Goal: Transaction & Acquisition: Book appointment/travel/reservation

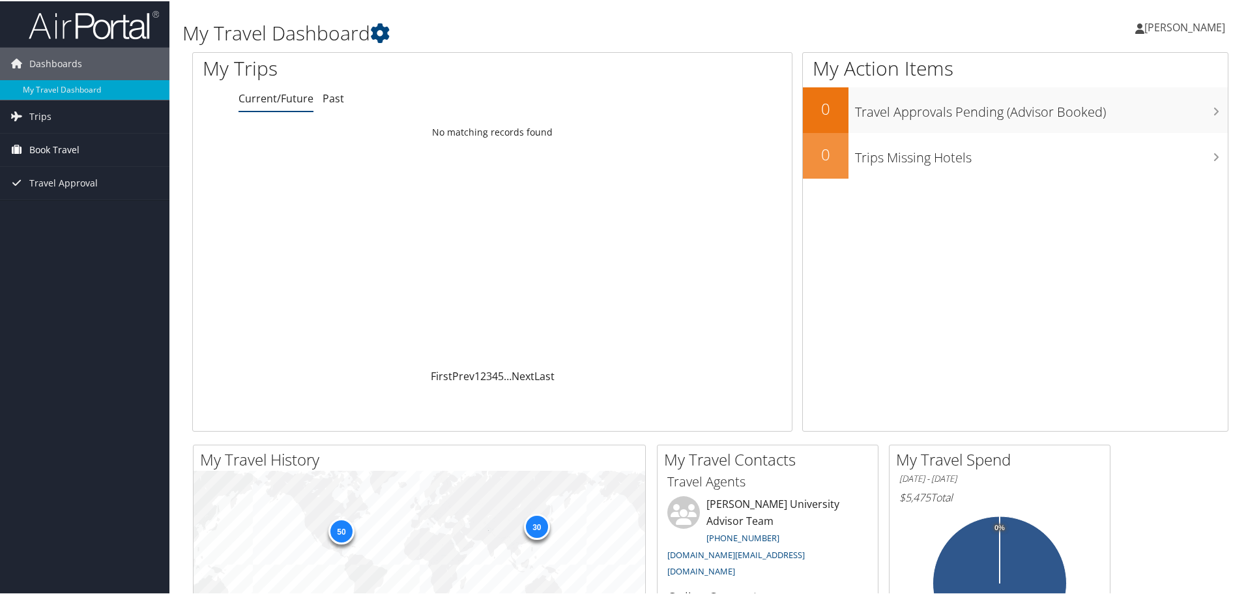
click at [34, 151] on span "Book Travel" at bounding box center [54, 148] width 50 height 33
click at [29, 207] on link "Book/Manage Online Trips" at bounding box center [84, 214] width 169 height 20
